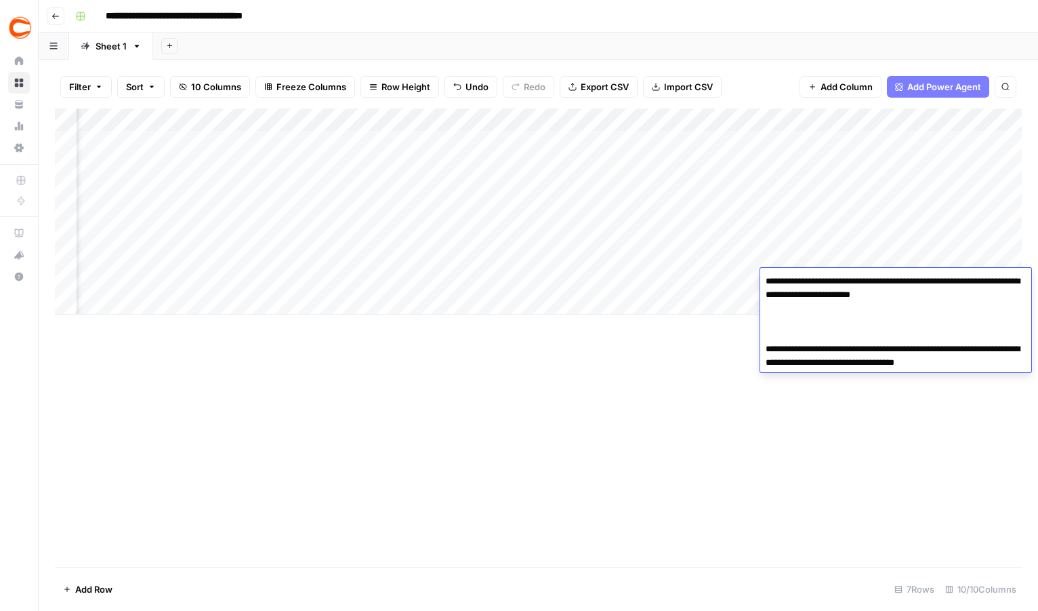
scroll to position [0, 342]
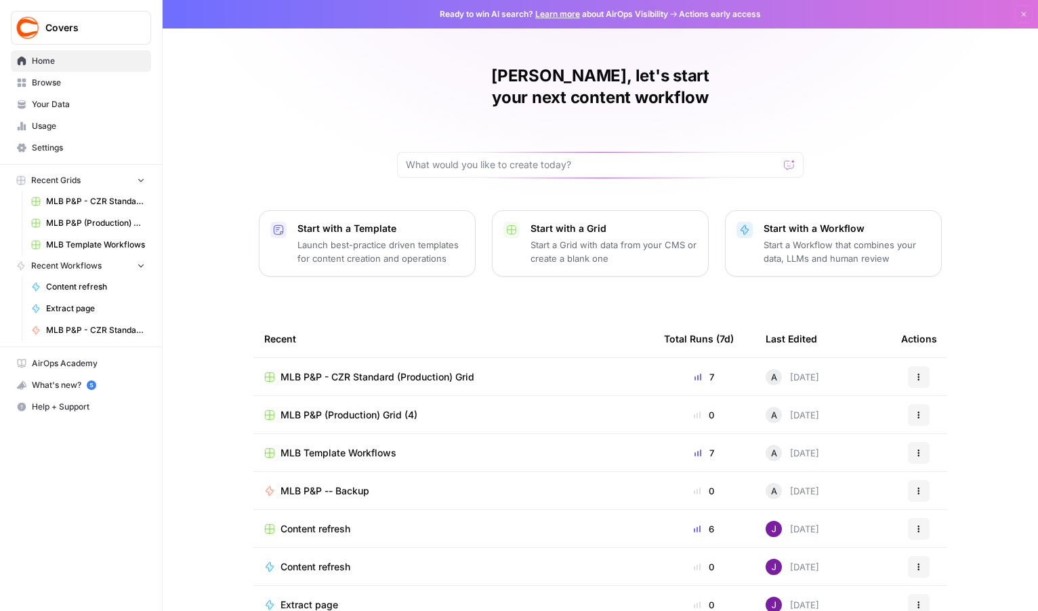
click at [408, 408] on span "MLB P&P (Production) Grid (4)" at bounding box center [349, 415] width 137 height 14
